Goal: Task Accomplishment & Management: Complete application form

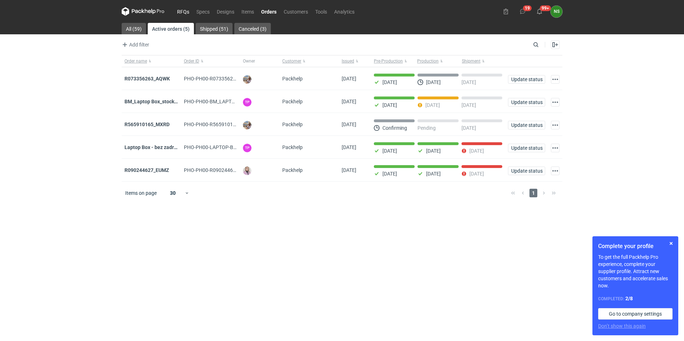
click at [180, 11] on link "RFQs" at bounding box center [182, 11] width 19 height 9
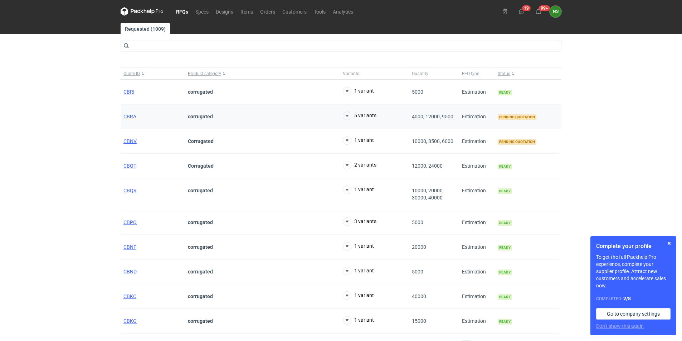
click at [133, 117] on span "CBRA" at bounding box center [129, 117] width 13 height 6
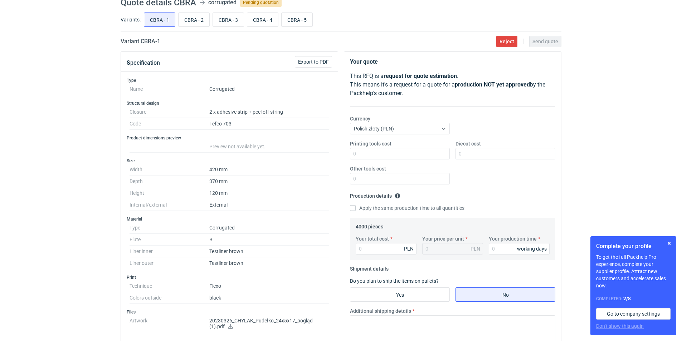
scroll to position [28, 0]
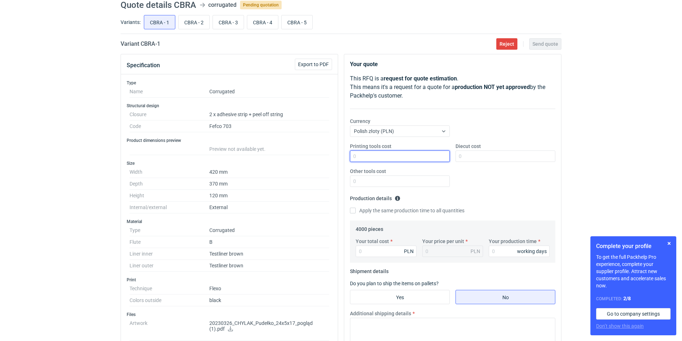
click at [359, 158] on input "Printing tools cost" at bounding box center [400, 156] width 100 height 11
type input "2700"
type input "2800"
click at [367, 180] on input "Other tools cost" at bounding box center [400, 181] width 100 height 11
type input "0"
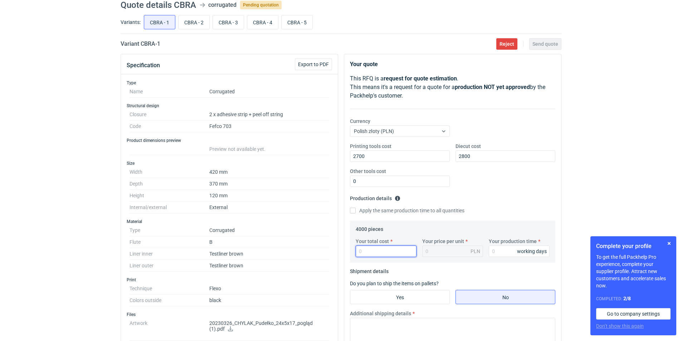
click at [372, 253] on input "Your total cost" at bounding box center [386, 251] width 61 height 11
paste input "12960.00"
type input "12960.00"
type input "3.24"
drag, startPoint x: 449, startPoint y: 249, endPoint x: 452, endPoint y: 249, distance: 3.6
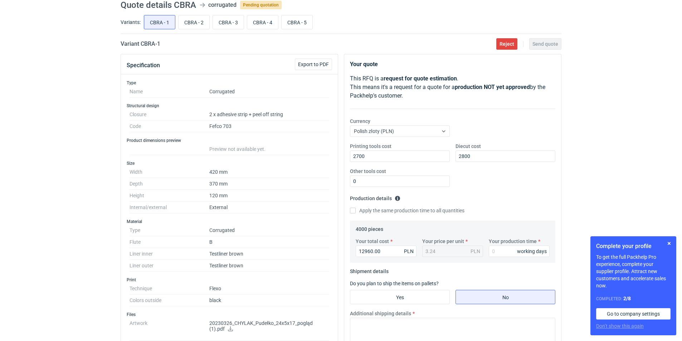
click at [450, 249] on div "3.24 PLN" at bounding box center [452, 251] width 61 height 11
click at [503, 249] on input "Your production time" at bounding box center [519, 251] width 61 height 11
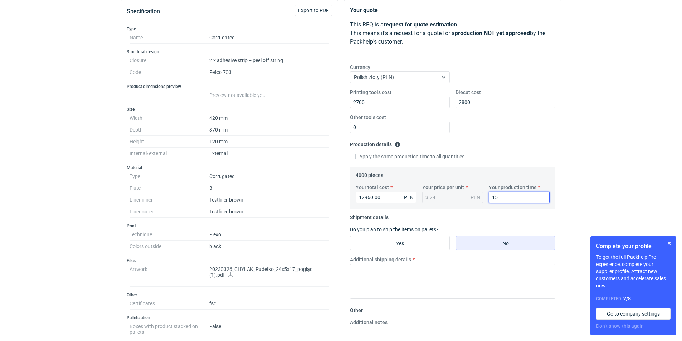
scroll to position [120, 0]
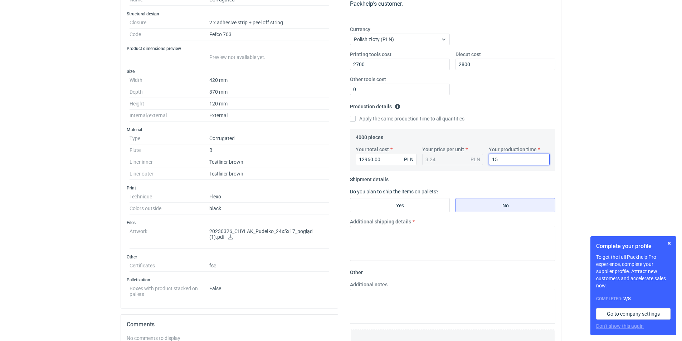
drag, startPoint x: 501, startPoint y: 157, endPoint x: 490, endPoint y: 158, distance: 11.1
click at [491, 157] on input "15" at bounding box center [519, 159] width 61 height 11
type input "15"
click at [380, 204] on input "Yes" at bounding box center [399, 206] width 99 height 14
radio input "true"
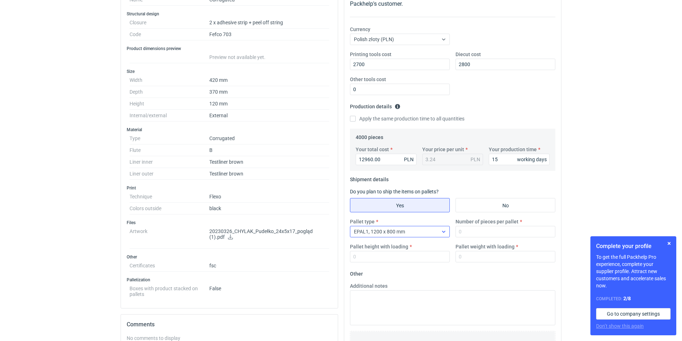
click at [425, 228] on div "EPAL1, 1200 x 800 mm" at bounding box center [394, 232] width 88 height 10
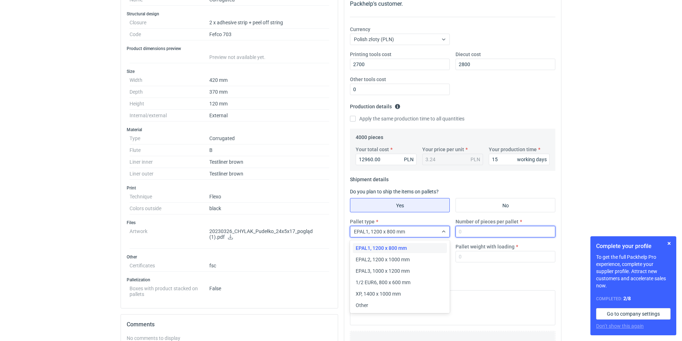
click at [471, 230] on input "Number of pieces per pallet" at bounding box center [505, 231] width 100 height 11
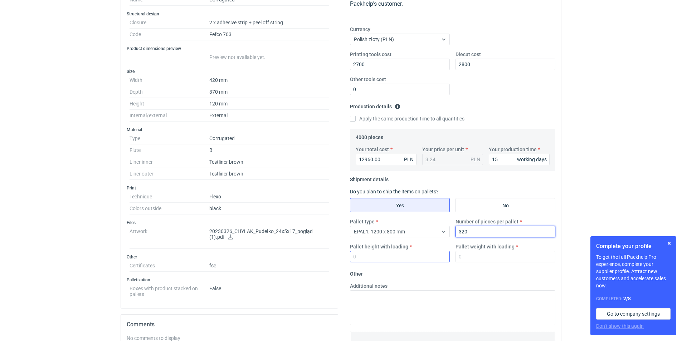
type input "320"
click at [378, 257] on input "Pallet height with loading" at bounding box center [400, 256] width 100 height 11
type input "1850"
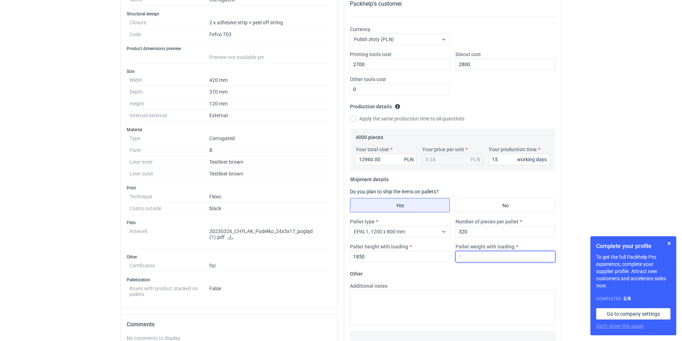
click at [491, 255] on input "Pallet weight with loading" at bounding box center [505, 256] width 100 height 11
type input "210"
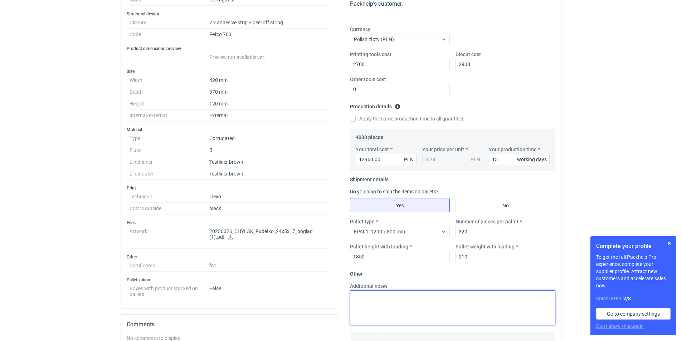
click at [426, 302] on textarea "Additional notes" at bounding box center [452, 307] width 205 height 35
type textarea "gramatura 412"
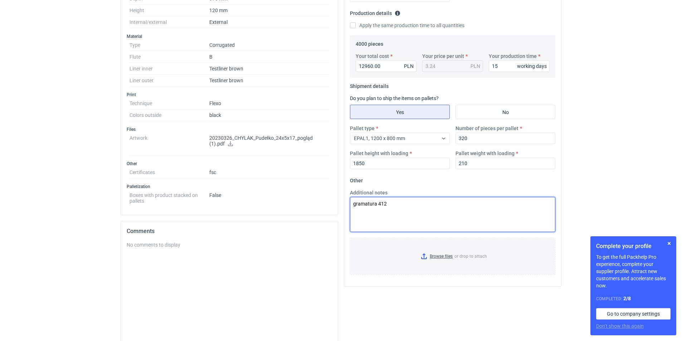
scroll to position [0, 0]
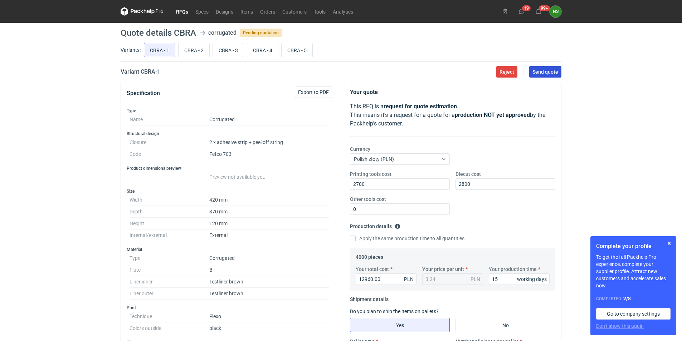
click at [552, 69] on span "Send quote" at bounding box center [545, 71] width 26 height 5
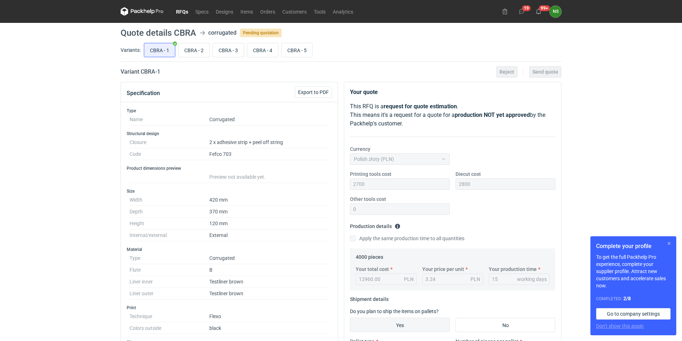
click at [666, 243] on button "button" at bounding box center [669, 243] width 9 height 9
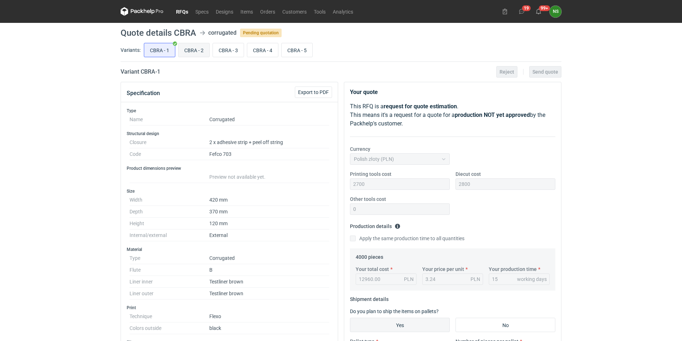
click at [200, 50] on input "CBRA - 2" at bounding box center [193, 50] width 31 height 14
radio input "true"
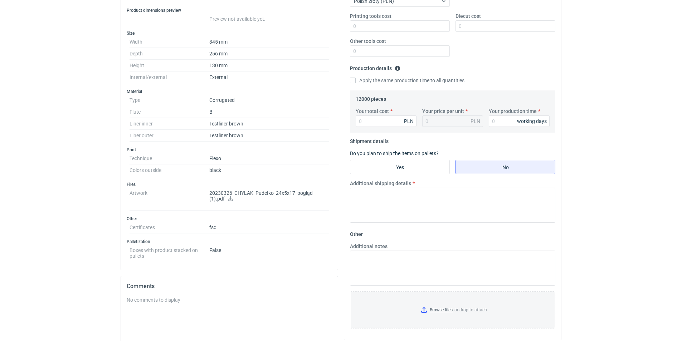
scroll to position [170, 0]
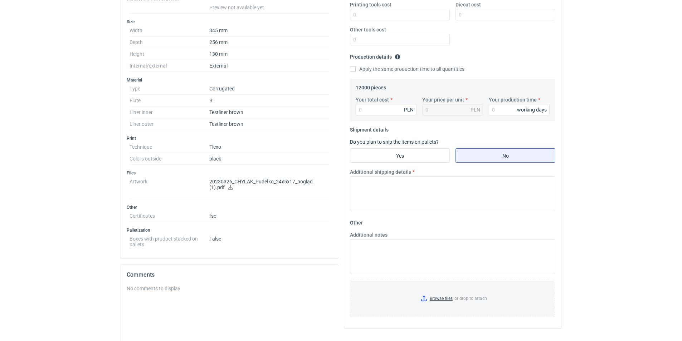
drag, startPoint x: 215, startPoint y: 187, endPoint x: 248, endPoint y: 182, distance: 33.4
click at [228, 187] on icon at bounding box center [230, 187] width 5 height 5
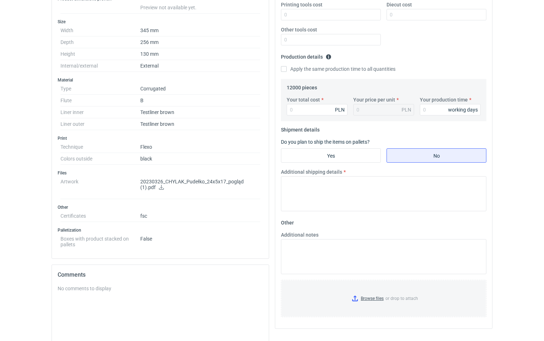
click at [143, 184] on p "20230326_CHYLAK_Pudełko_24x5x17_pogląd (1).pdf" at bounding box center [200, 185] width 120 height 12
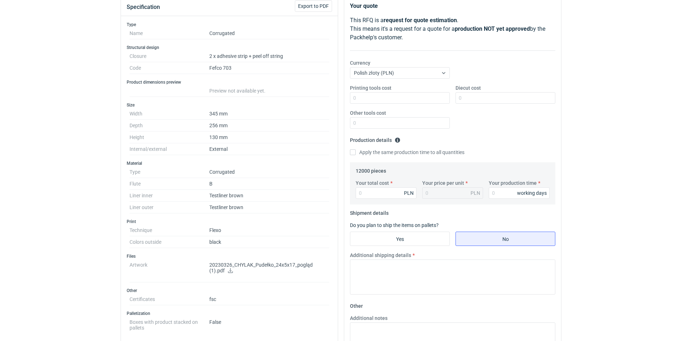
scroll to position [0, 0]
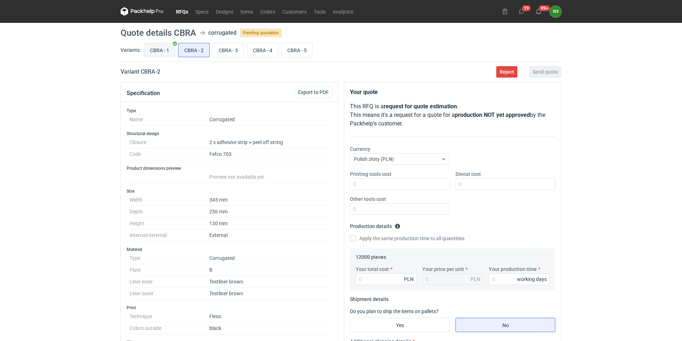
click at [165, 51] on input "CBRA - 1" at bounding box center [159, 50] width 31 height 14
radio input "true"
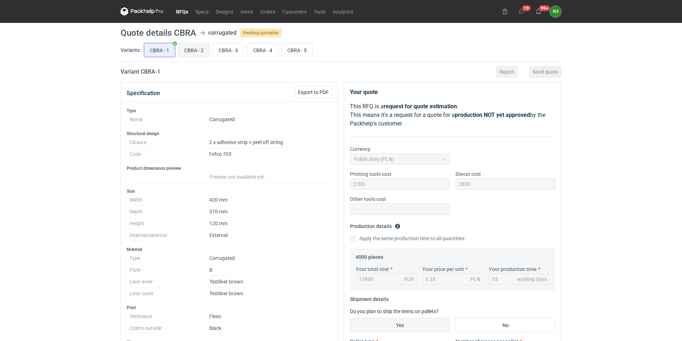
click at [191, 50] on input "CBRA - 2" at bounding box center [193, 50] width 31 height 14
radio input "true"
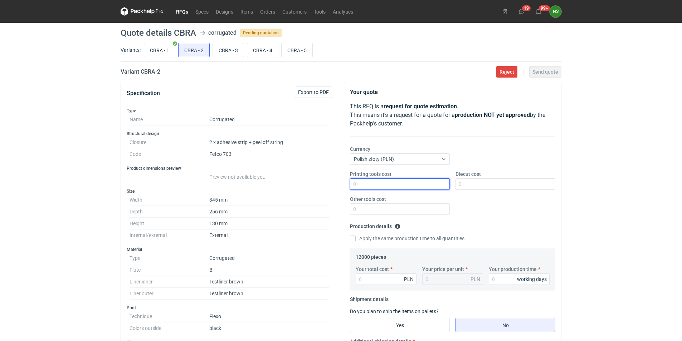
click at [368, 180] on input "Printing tools cost" at bounding box center [400, 183] width 100 height 11
type input "2500"
type input "3300"
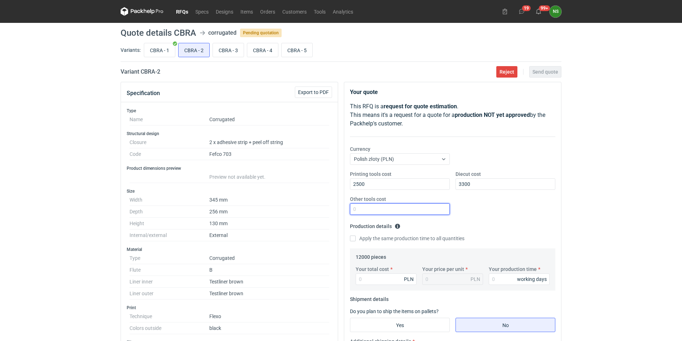
click at [377, 209] on input "Other tools cost" at bounding box center [400, 209] width 100 height 11
type input "0"
click at [371, 279] on input "Your total cost" at bounding box center [386, 279] width 61 height 11
type input "19488"
type input "1.62"
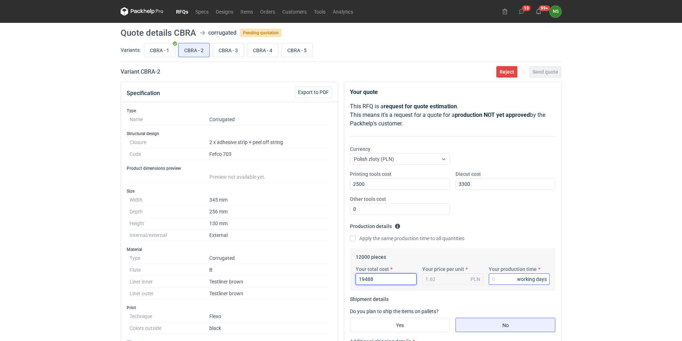
type input "19488"
click at [513, 275] on input "Your production time" at bounding box center [519, 279] width 61 height 11
type input "15"
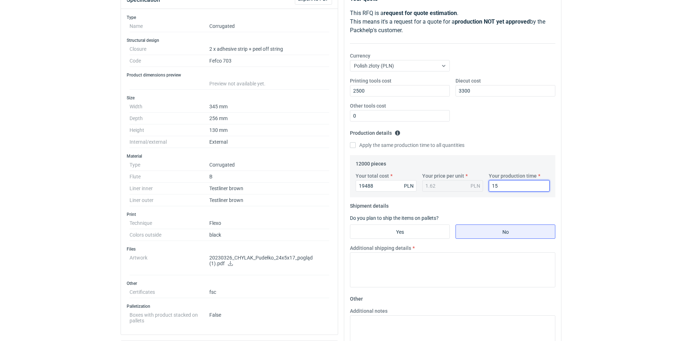
scroll to position [127, 0]
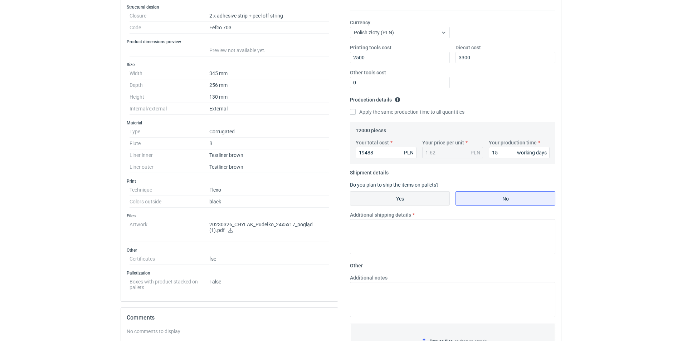
click at [417, 202] on input "Yes" at bounding box center [399, 199] width 99 height 14
radio input "true"
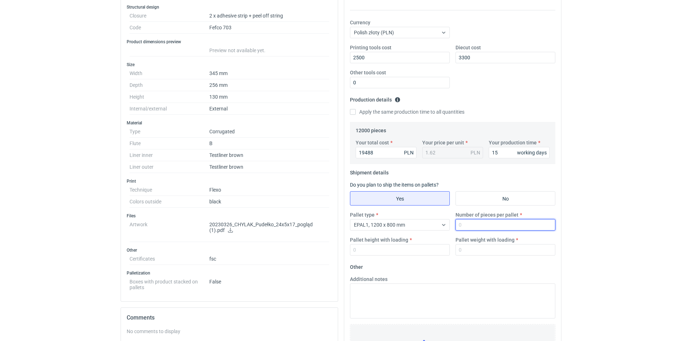
click at [465, 225] on input "Number of pieces per pallet" at bounding box center [505, 224] width 100 height 11
type input "640"
click at [395, 251] on input "Pallet height with loading" at bounding box center [400, 249] width 100 height 11
type input "1850"
click at [472, 248] on input "Pallet weight with loading" at bounding box center [505, 249] width 100 height 11
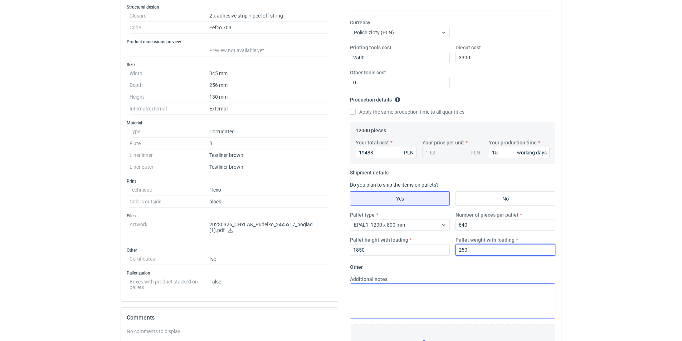
type input "250"
click at [391, 293] on textarea "Additional notes" at bounding box center [452, 301] width 205 height 35
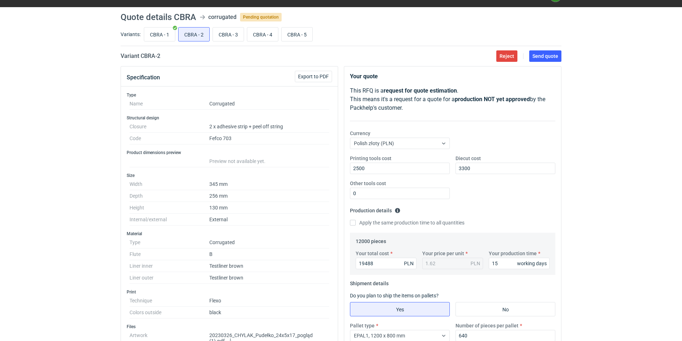
scroll to position [14, 0]
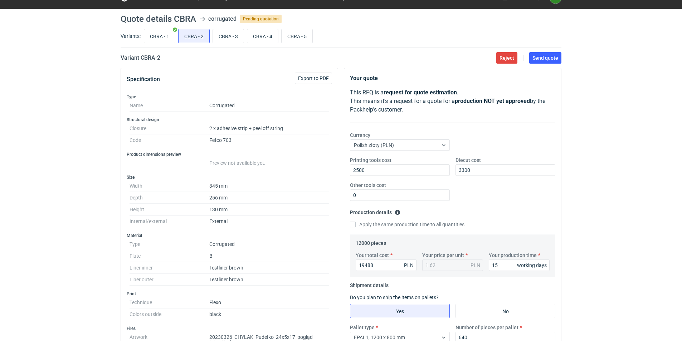
type textarea "gramatura 412"
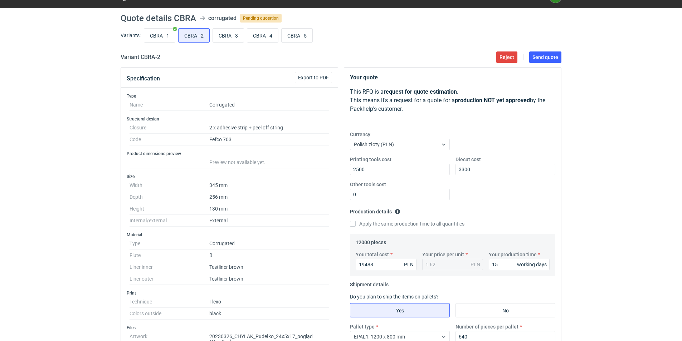
scroll to position [0, 0]
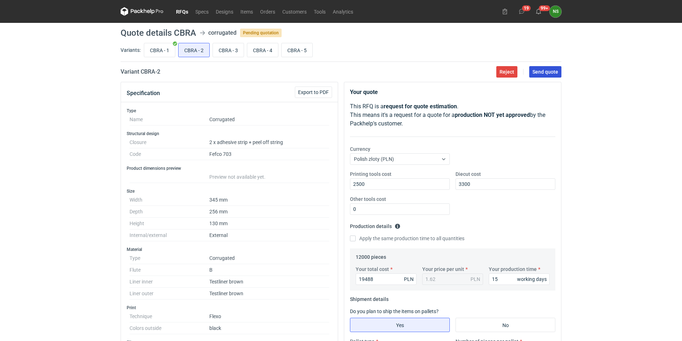
click at [538, 71] on span "Send quote" at bounding box center [545, 71] width 26 height 5
